Goal: Transaction & Acquisition: Purchase product/service

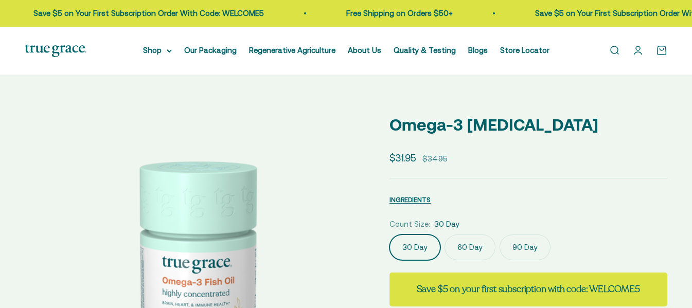
click at [529, 235] on label "90 Day" at bounding box center [525, 248] width 51 height 26
click at [389, 234] on input "90 Day" at bounding box center [389, 234] width 1 height 1
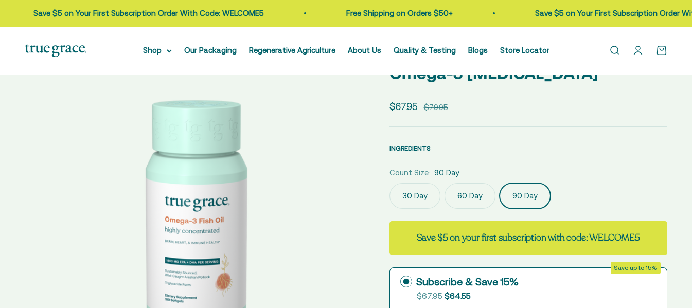
select select "3"
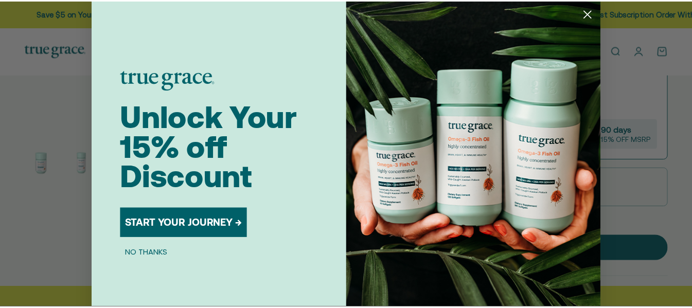
scroll to position [0, 701]
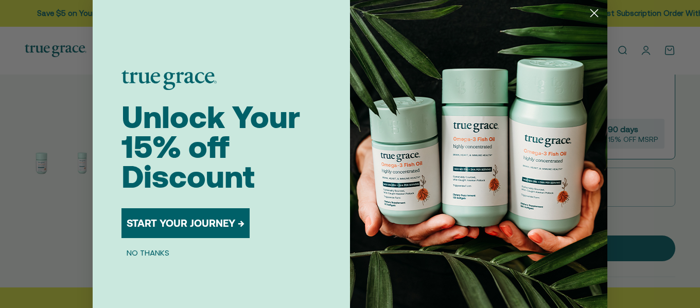
click at [592, 13] on circle "Close dialog" at bounding box center [593, 13] width 17 height 17
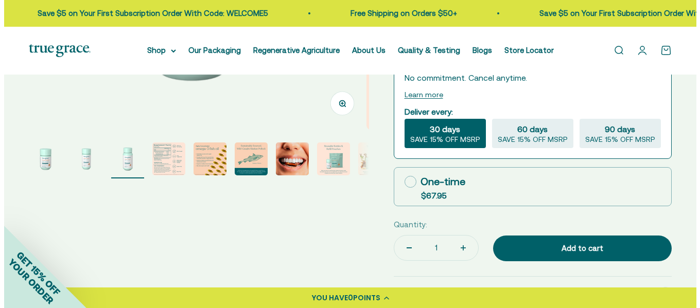
scroll to position [0, 692]
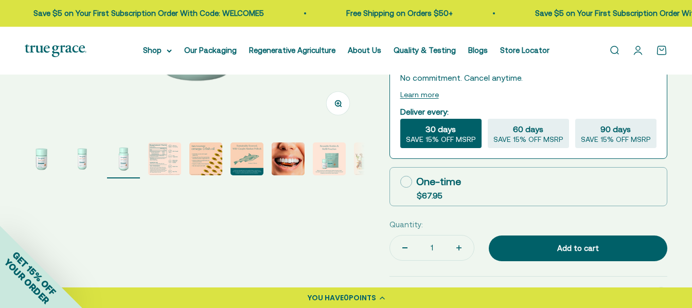
click at [405, 180] on icon at bounding box center [406, 182] width 12 height 12
click at [400, 182] on input "One-time $67.95" at bounding box center [400, 182] width 1 height 1
radio input "true"
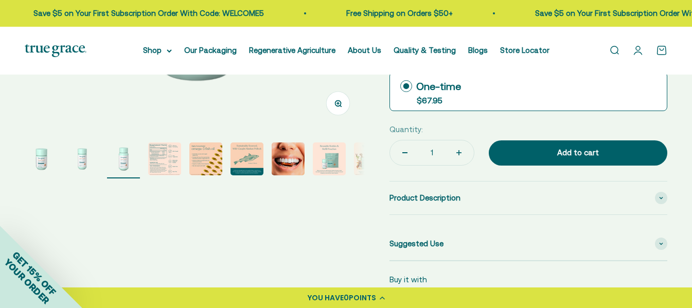
click at [461, 151] on button "Increase quantity" at bounding box center [459, 152] width 30 height 25
click at [401, 152] on button "Decrease quantity" at bounding box center [405, 152] width 30 height 25
type input "2"
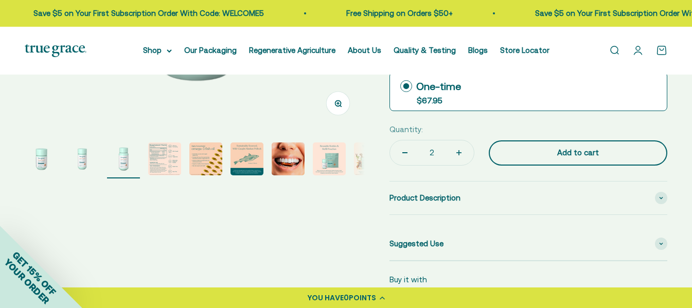
click at [556, 158] on div "Add to cart" at bounding box center [577, 153] width 137 height 12
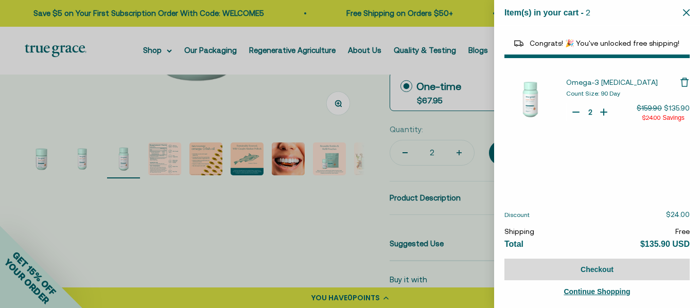
select select "44878154563798"
select select "40058346897600"
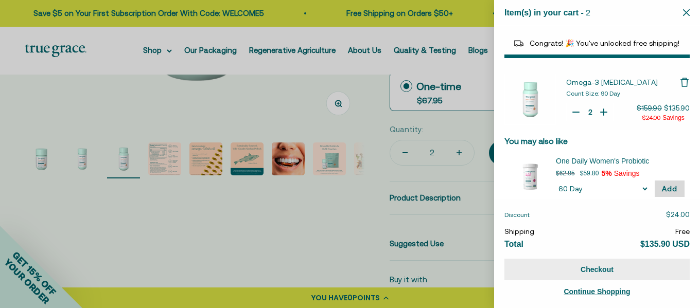
click at [602, 274] on button "Checkout" at bounding box center [596, 270] width 185 height 22
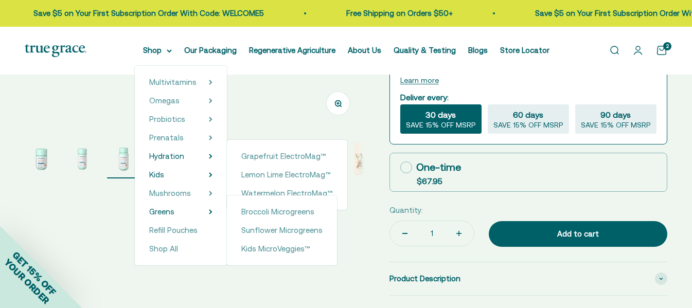
select select "3"
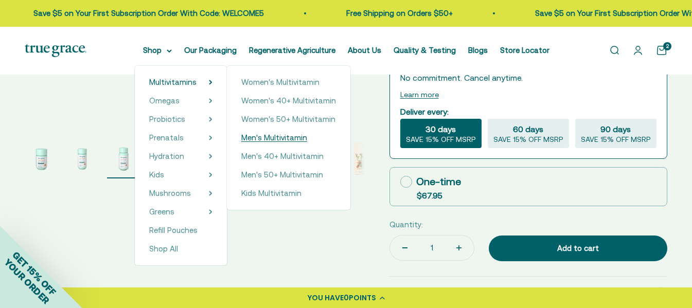
click at [277, 135] on span "Men's Multivitamin" at bounding box center [274, 137] width 66 height 9
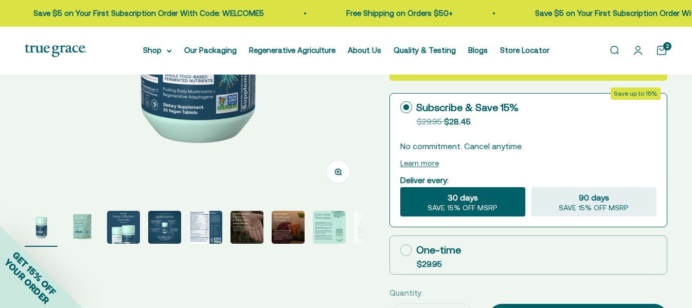
select select "3"
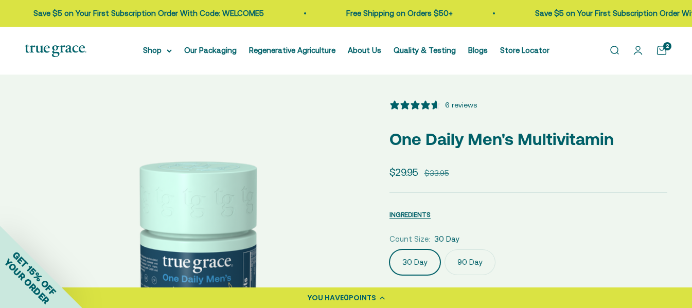
click at [662, 48] on link "Open cart 2" at bounding box center [661, 50] width 11 height 11
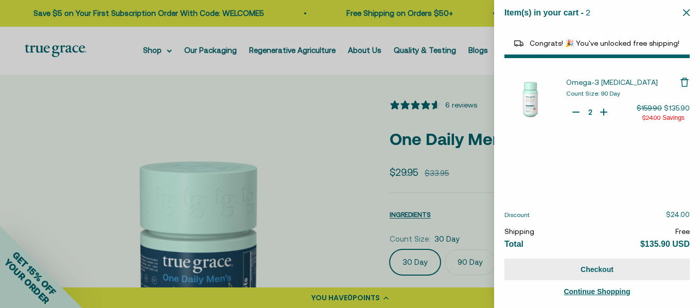
select select "44878154563798"
select select "40058346897600"
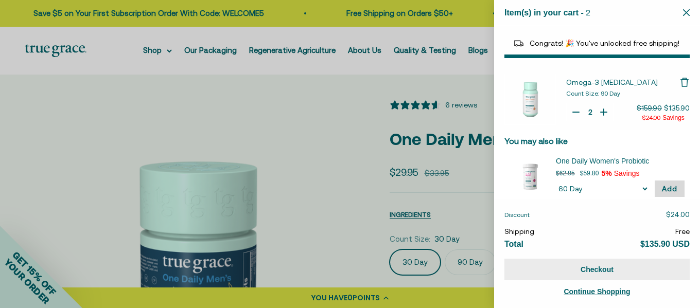
click at [596, 271] on button "Checkout" at bounding box center [596, 270] width 185 height 22
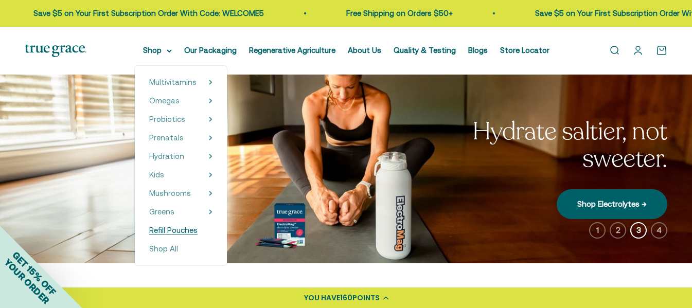
click at [187, 227] on span "Refill Pouches" at bounding box center [173, 230] width 48 height 9
